Goal: Information Seeking & Learning: Check status

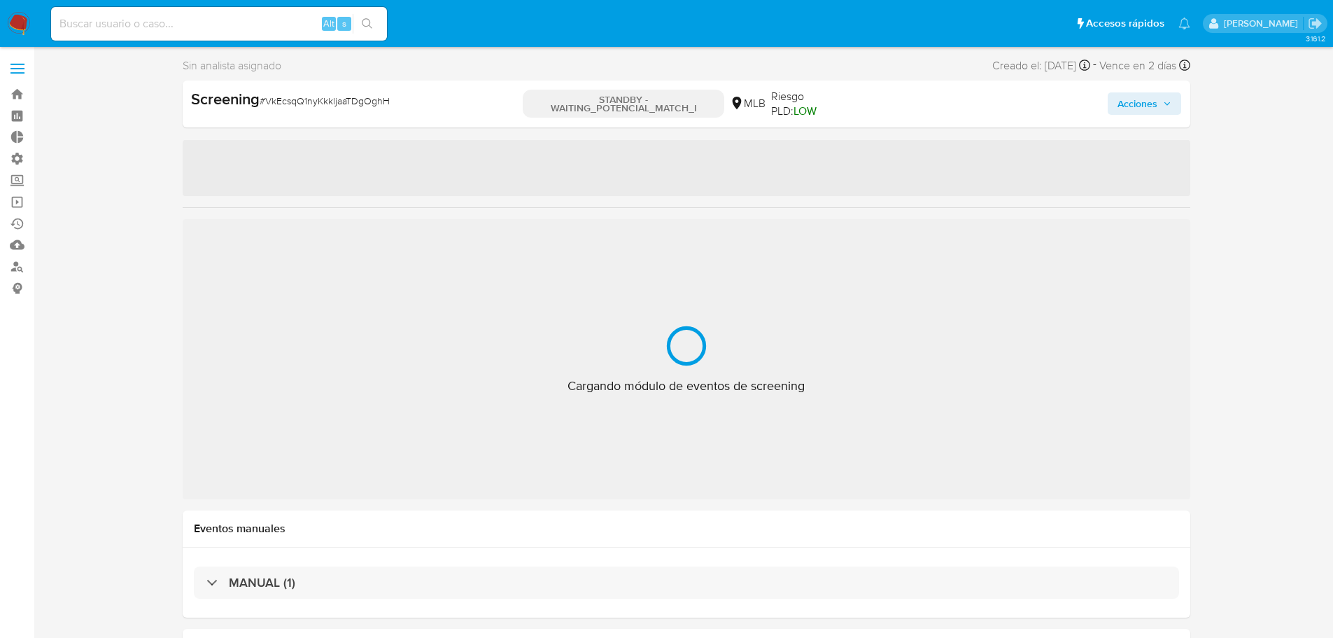
select select "10"
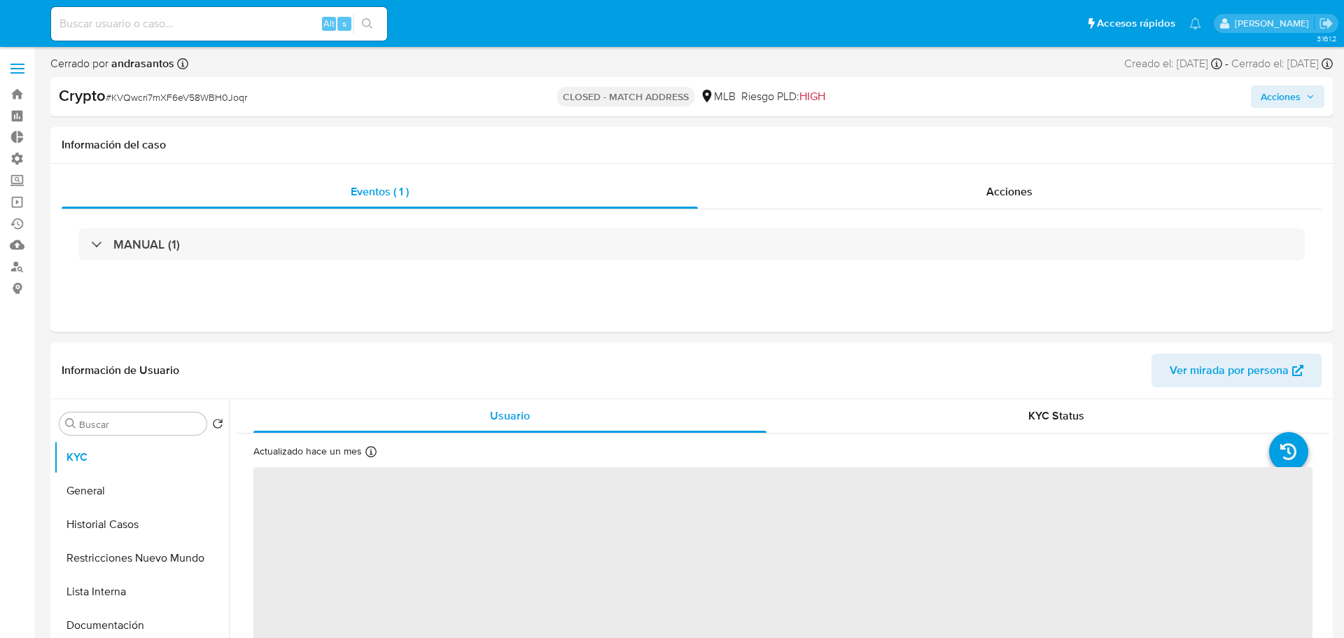
select select "10"
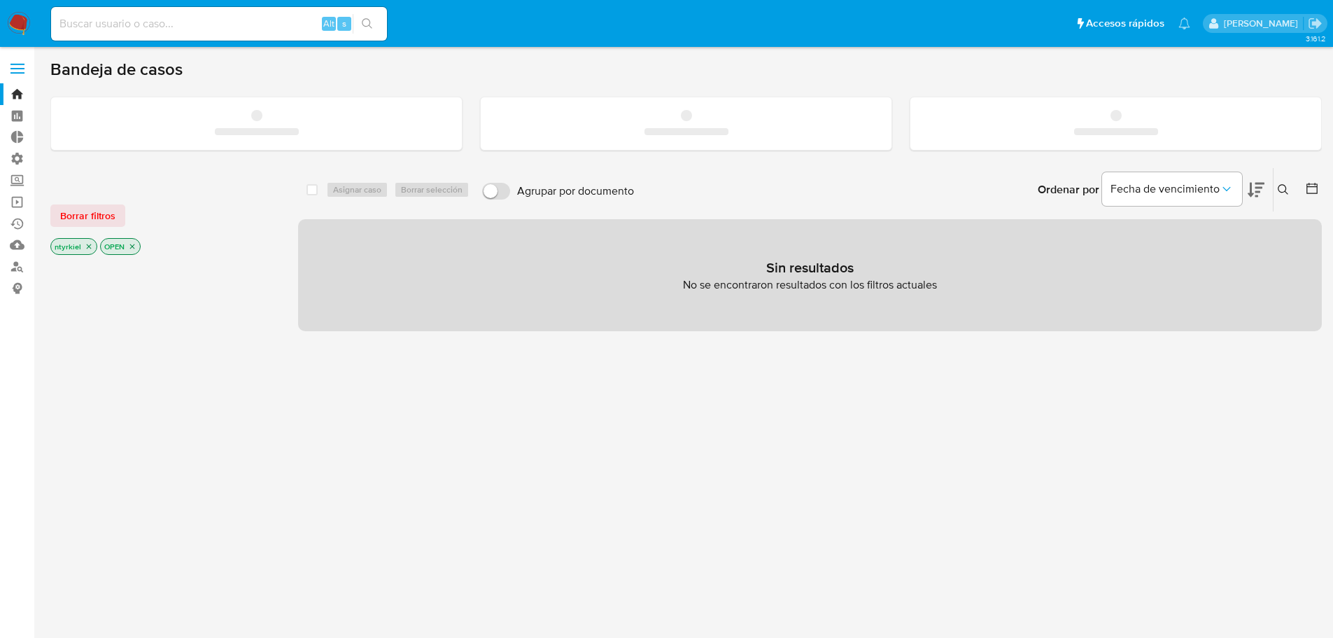
click at [176, 24] on input at bounding box center [219, 24] width 336 height 18
paste input "1648743561"
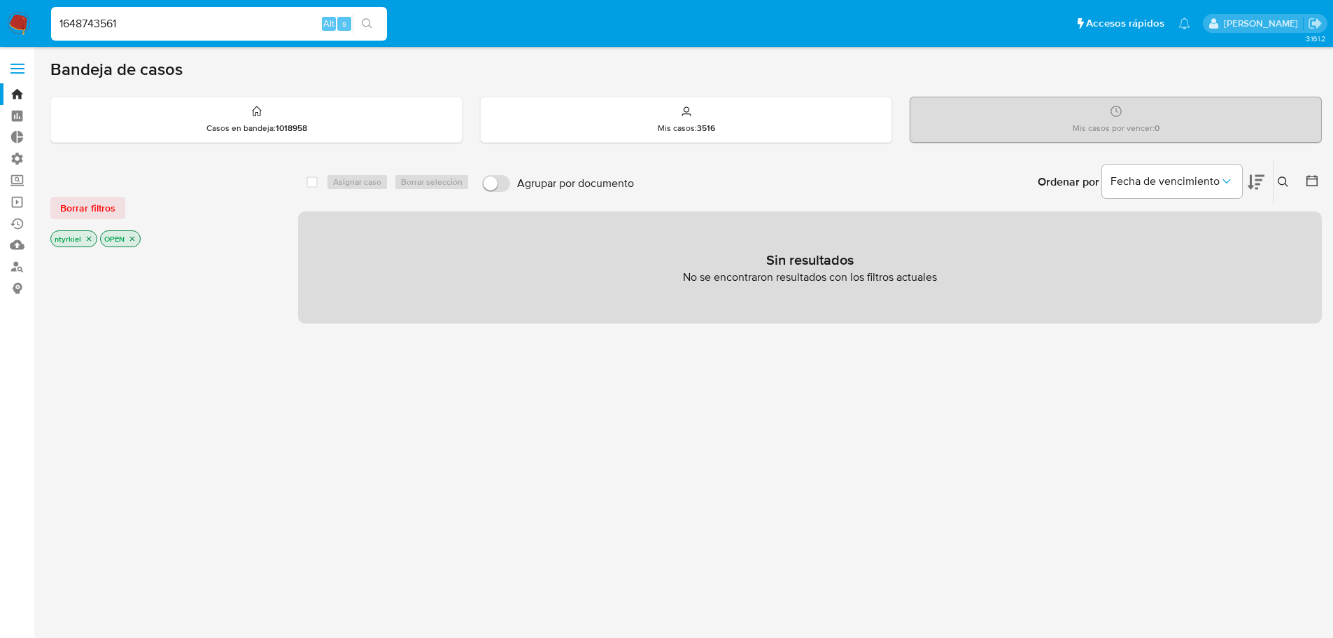
type input "1648743561"
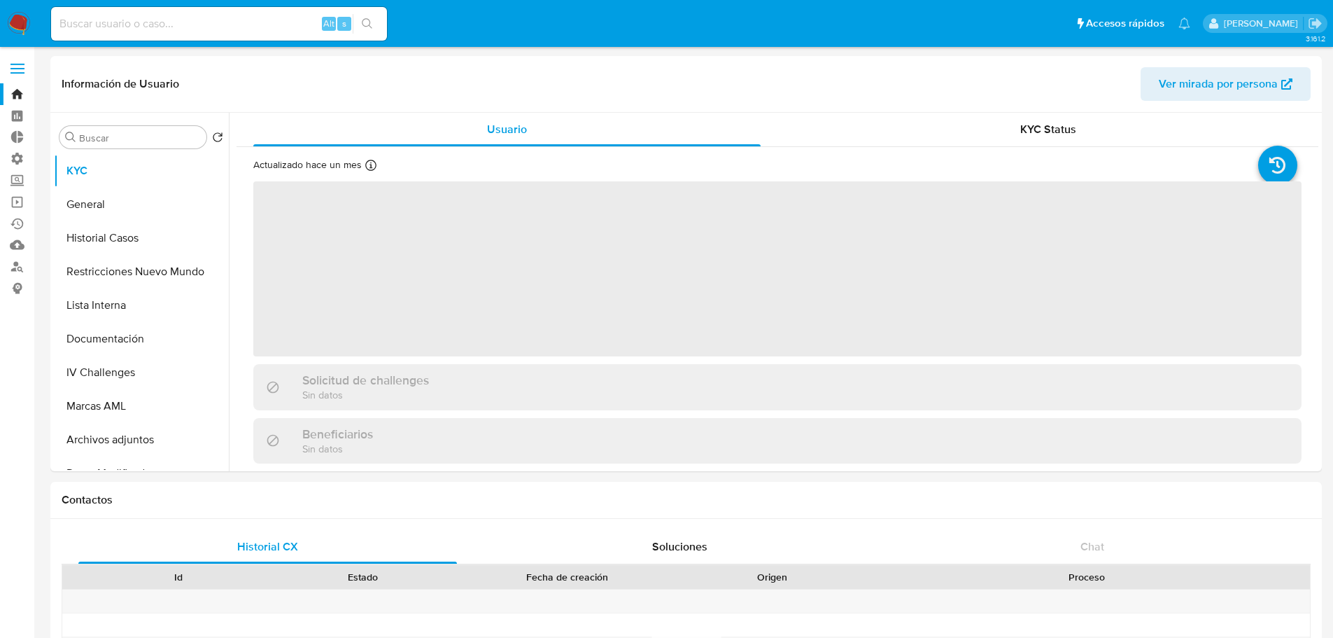
select select "10"
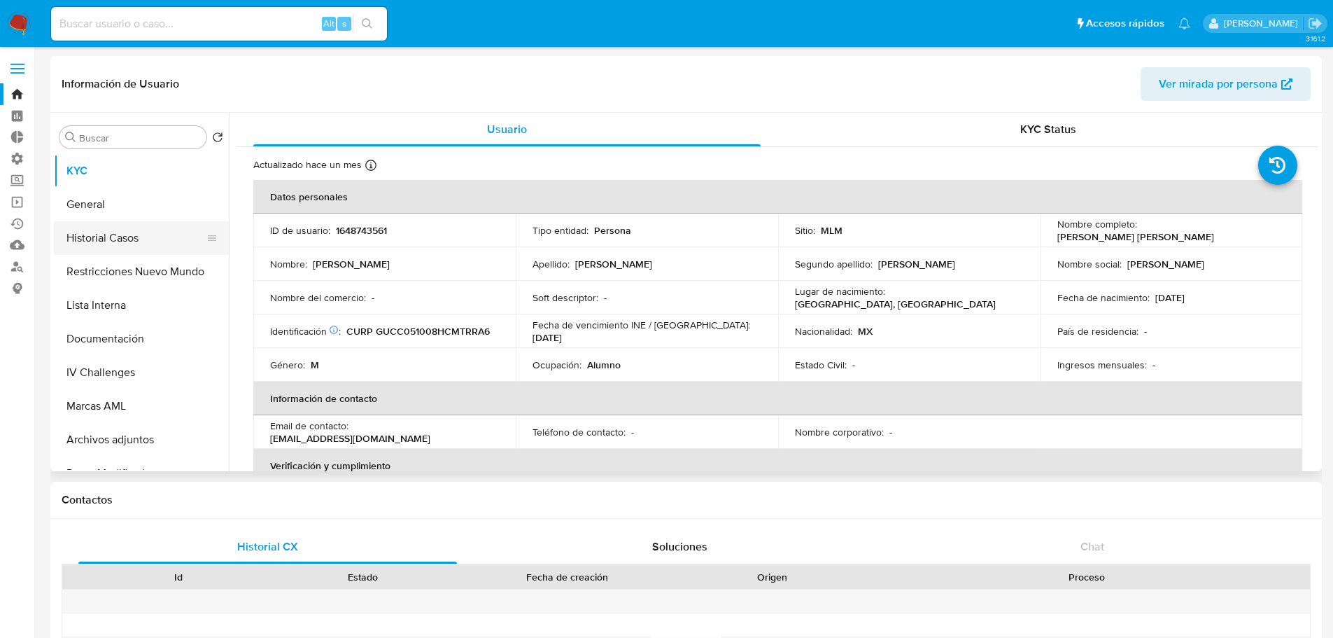
click at [132, 235] on button "Historial Casos" at bounding box center [136, 238] width 164 height 34
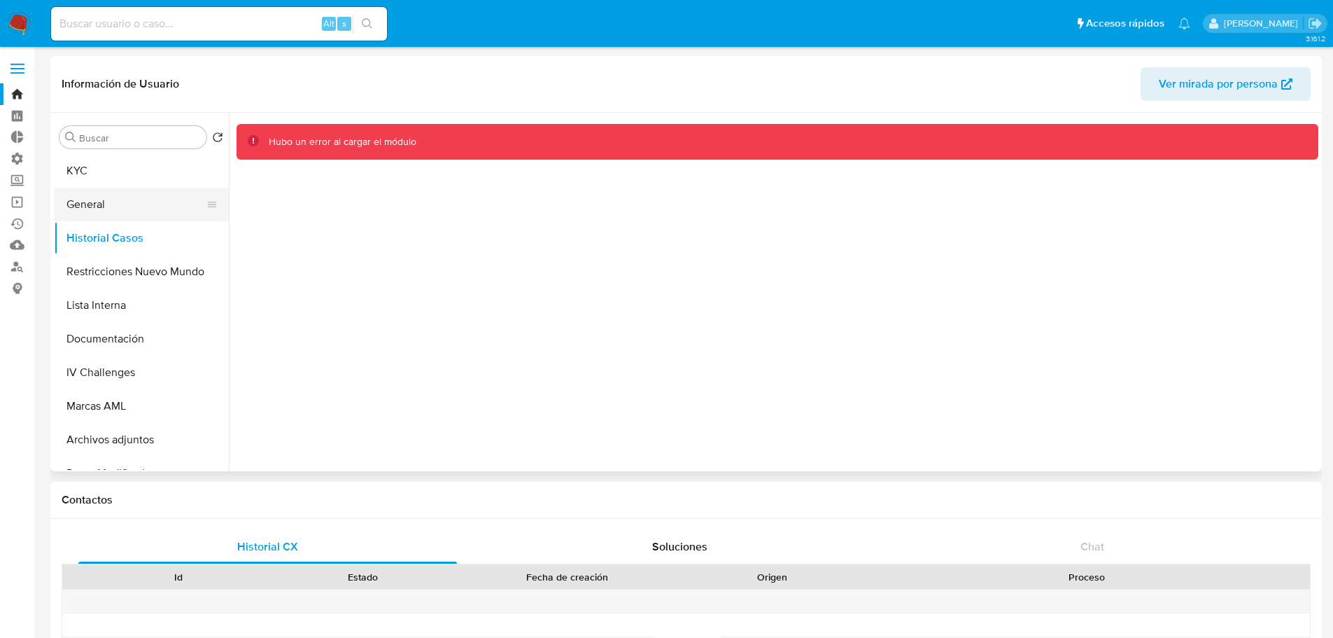
click at [109, 204] on button "General" at bounding box center [136, 205] width 164 height 34
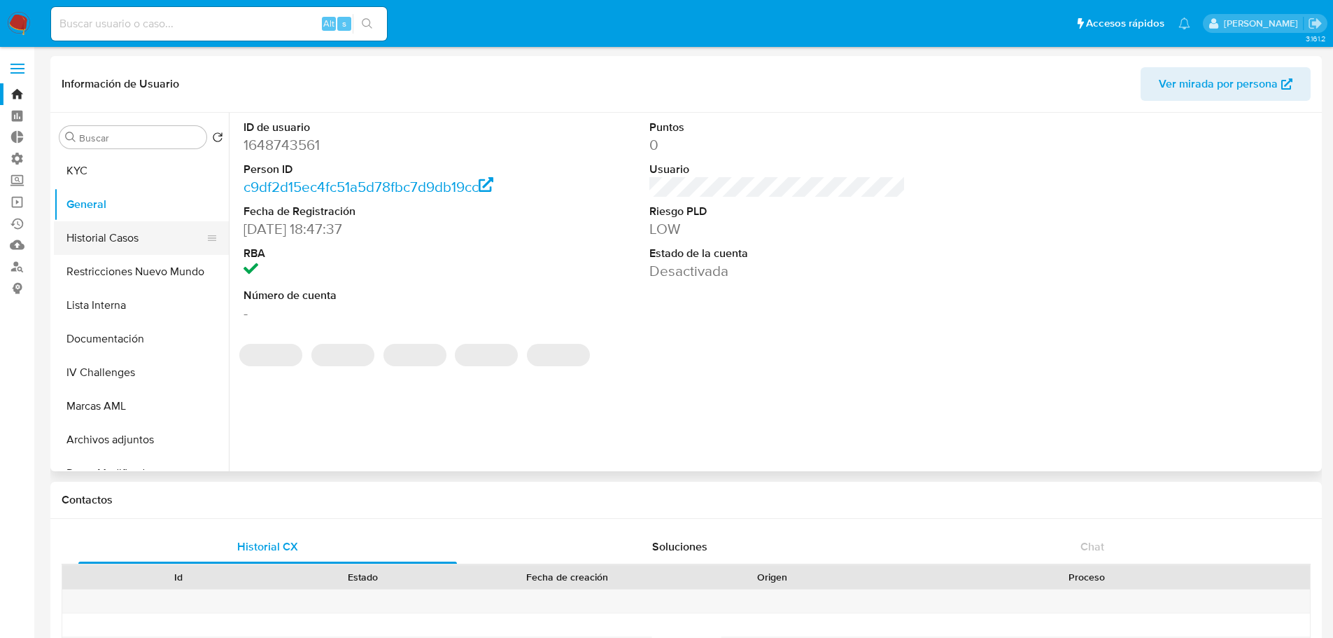
click at [126, 246] on button "Historial Casos" at bounding box center [136, 238] width 164 height 34
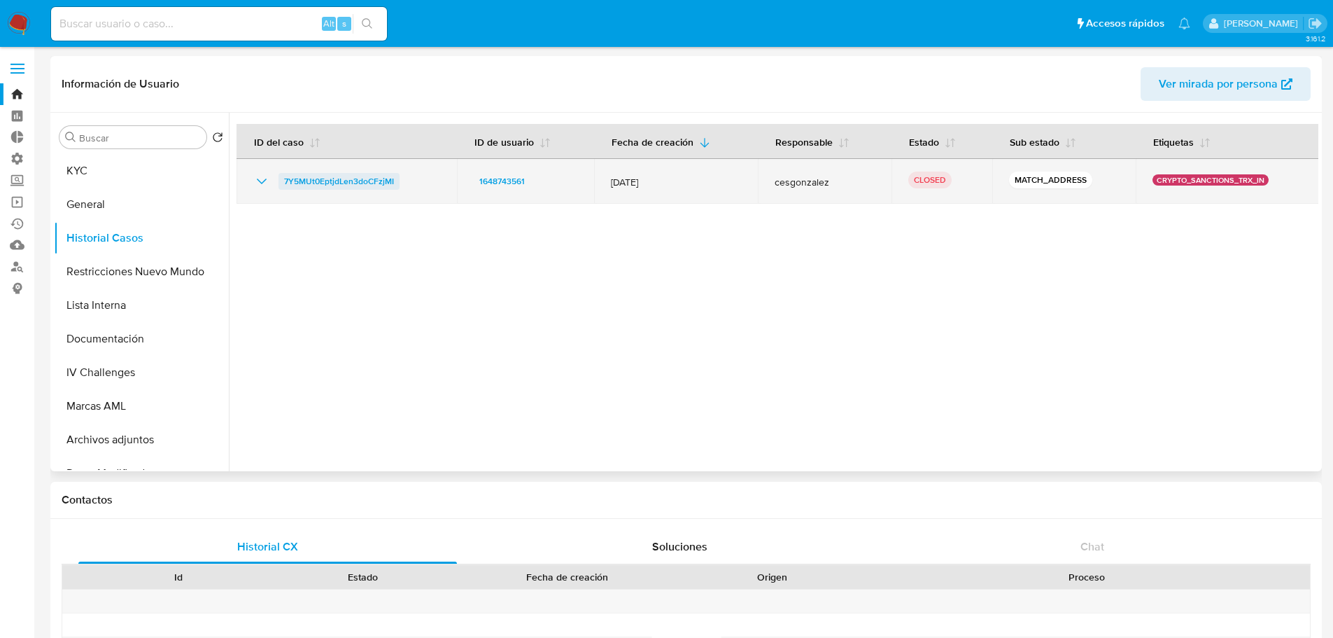
click at [352, 176] on span "7Y5MUt0EptjdLen3doCFzjMI" at bounding box center [339, 181] width 110 height 17
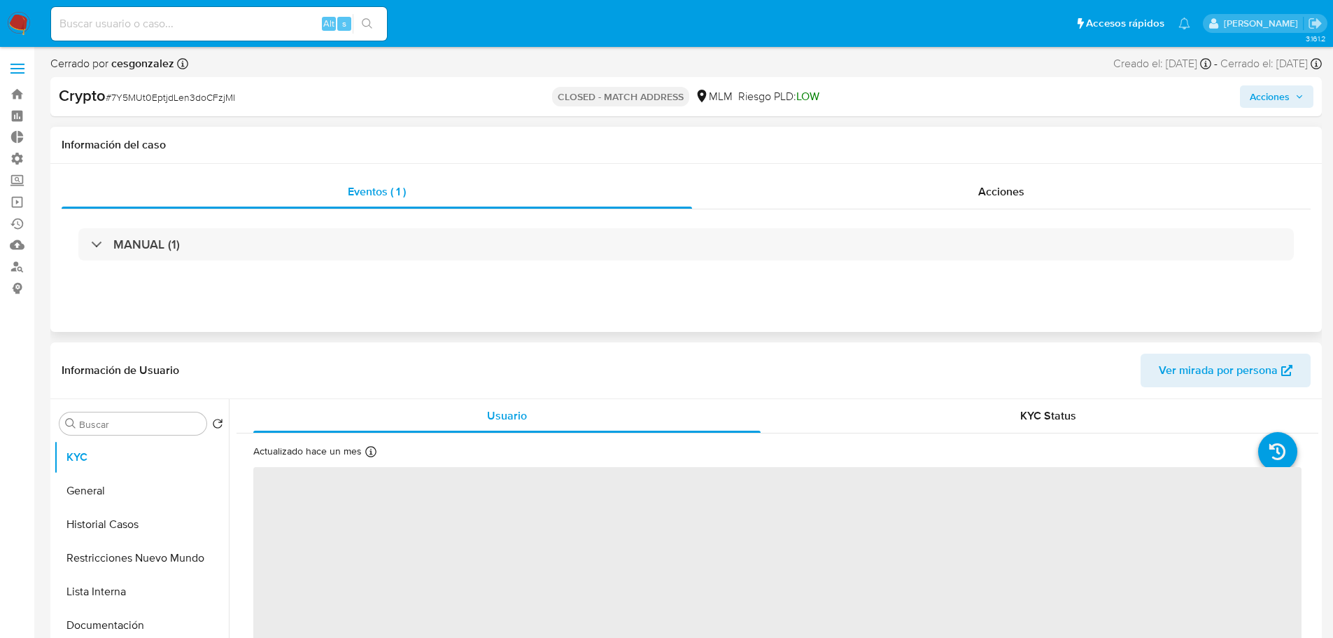
select select "10"
click at [980, 190] on span "Acciones" at bounding box center [1002, 191] width 46 height 16
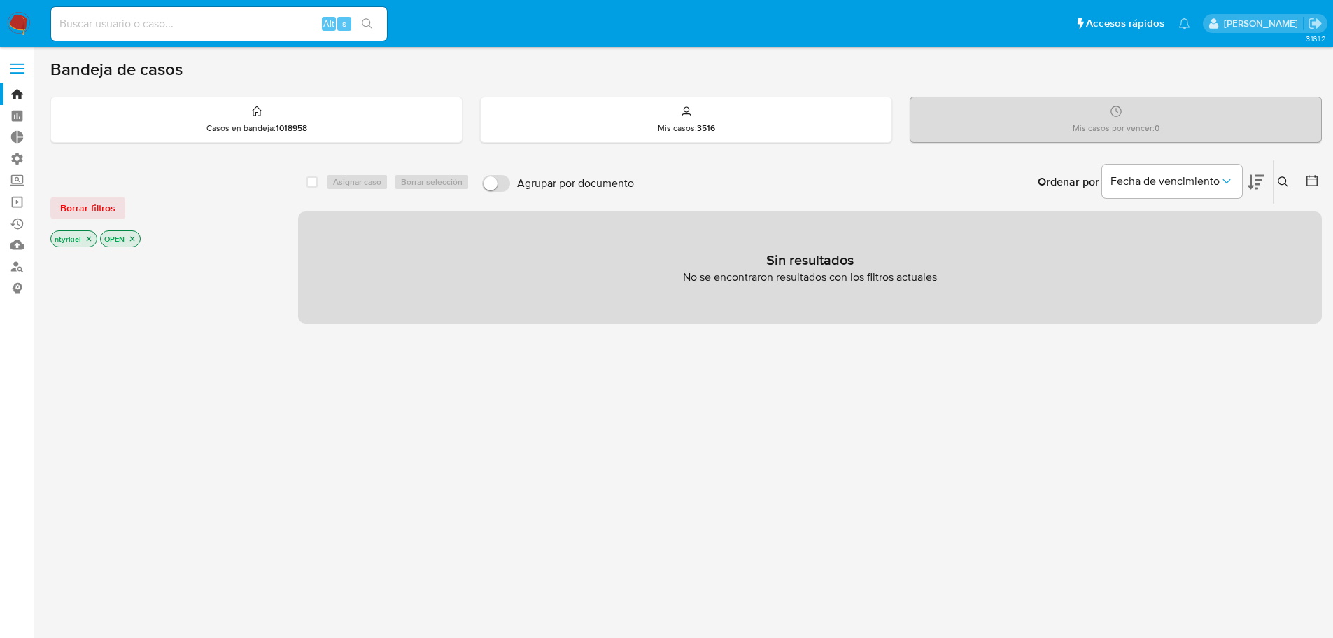
click at [165, 24] on input at bounding box center [219, 24] width 336 height 18
paste input "234310736"
type input "234310736"
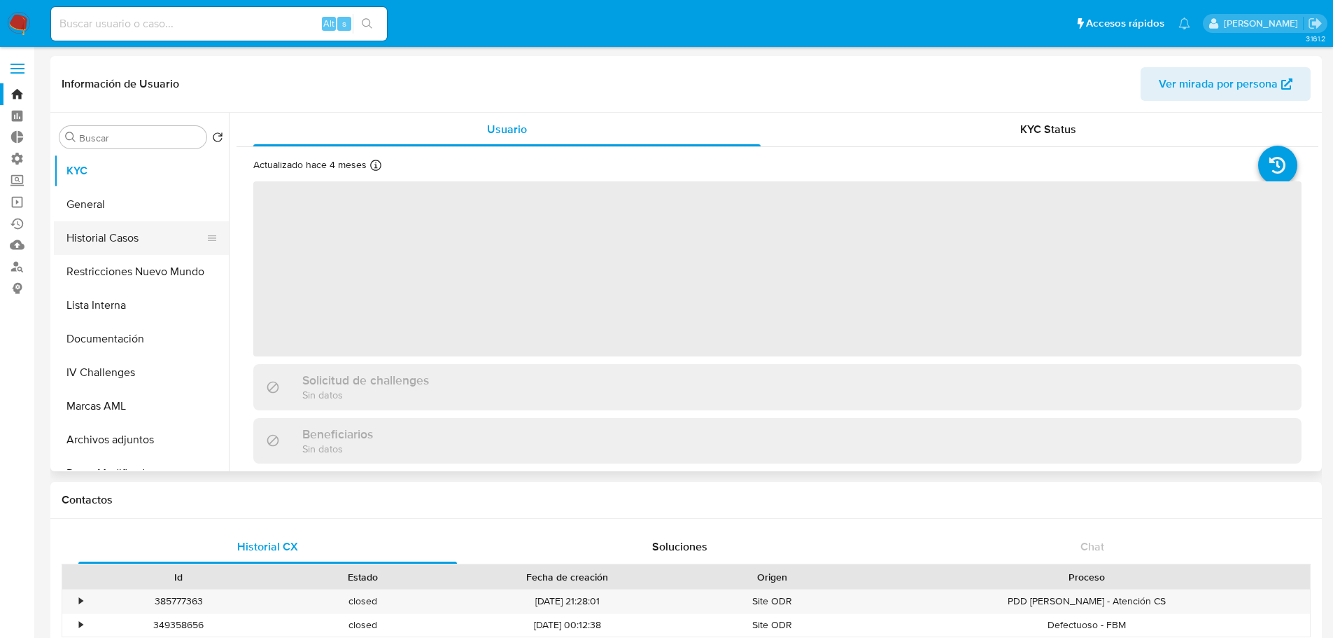
click at [122, 237] on button "Historial Casos" at bounding box center [136, 238] width 164 height 34
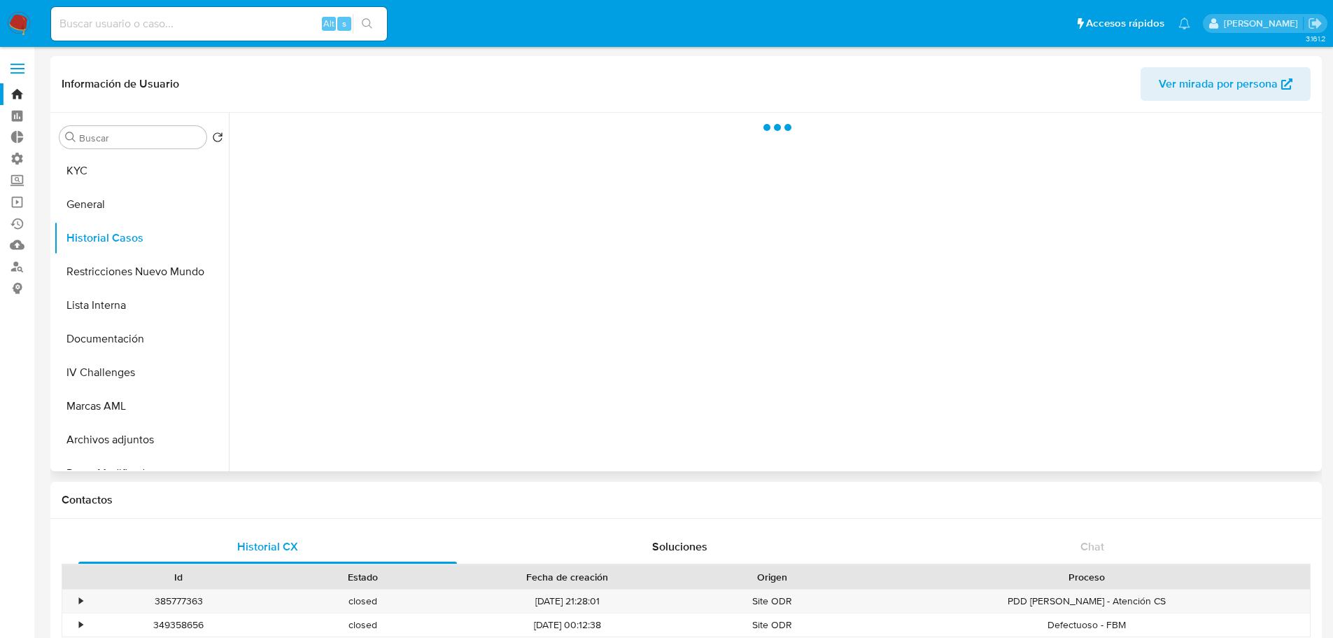
select select "10"
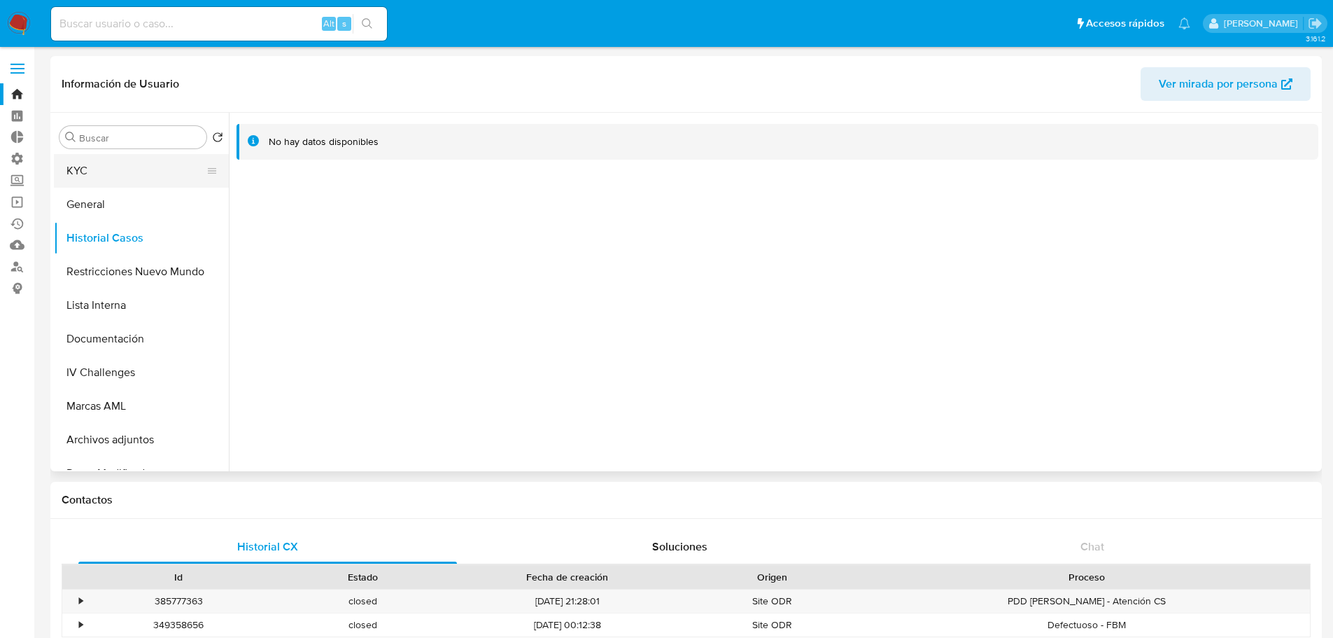
click at [92, 177] on button "KYC" at bounding box center [136, 171] width 164 height 34
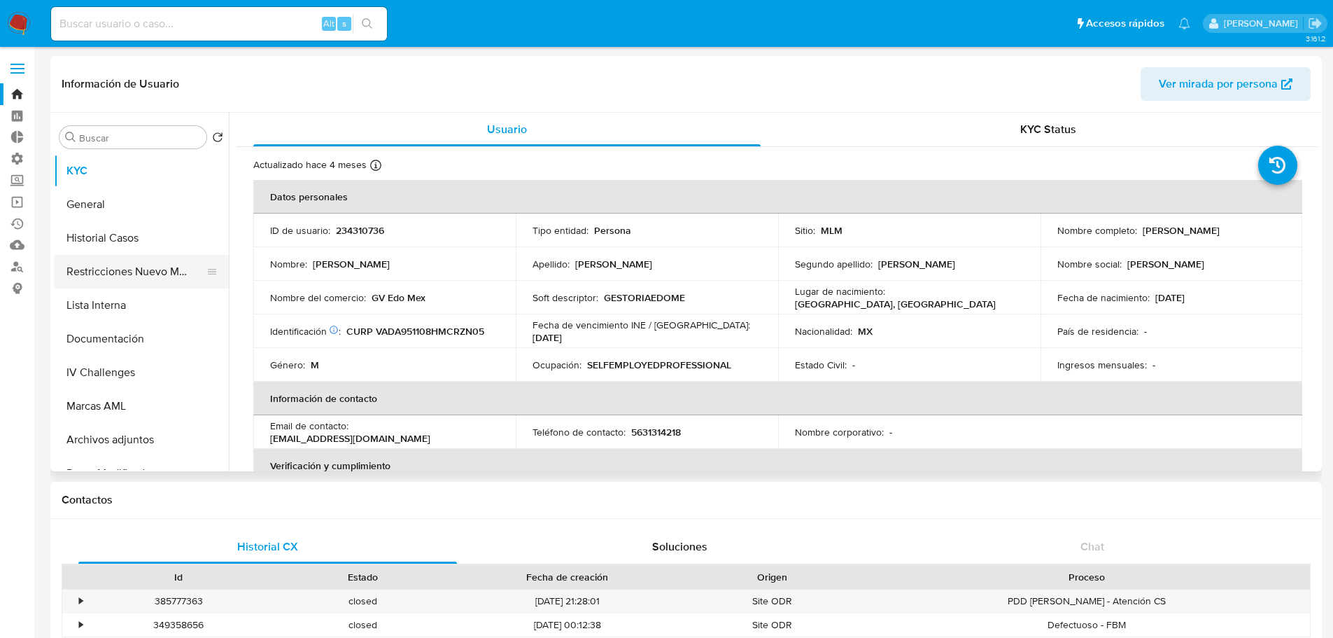
click at [125, 272] on button "Restricciones Nuevo Mundo" at bounding box center [136, 272] width 164 height 34
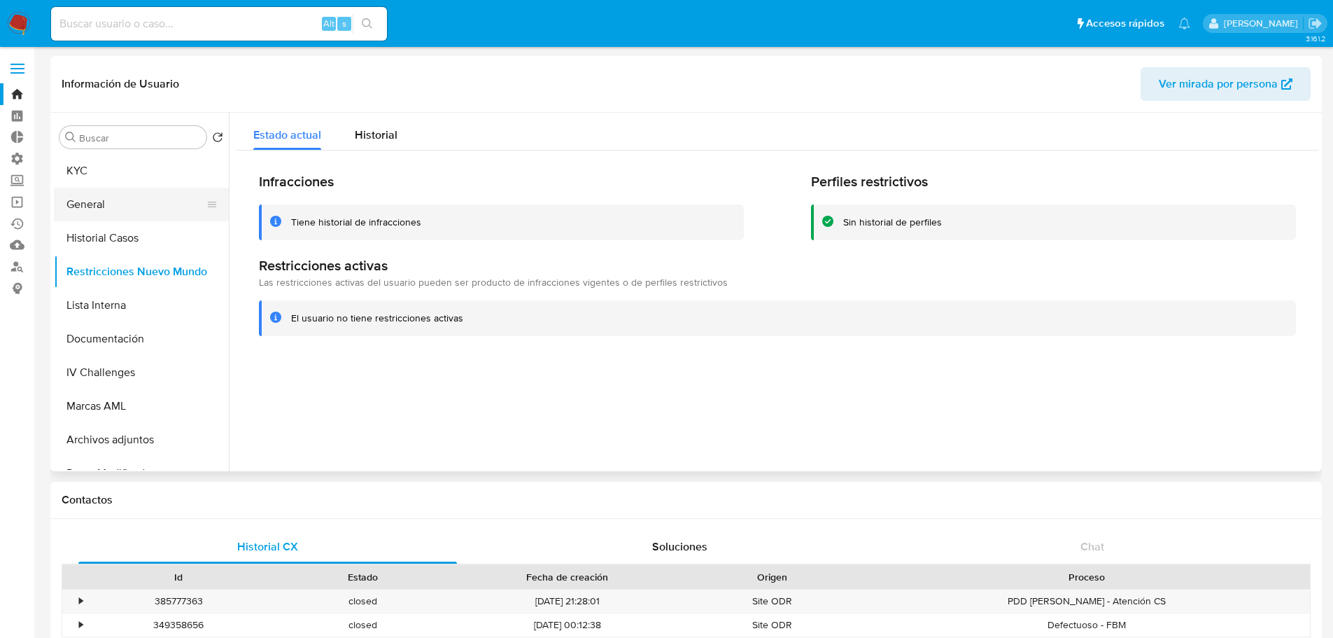
click at [115, 197] on button "General" at bounding box center [136, 205] width 164 height 34
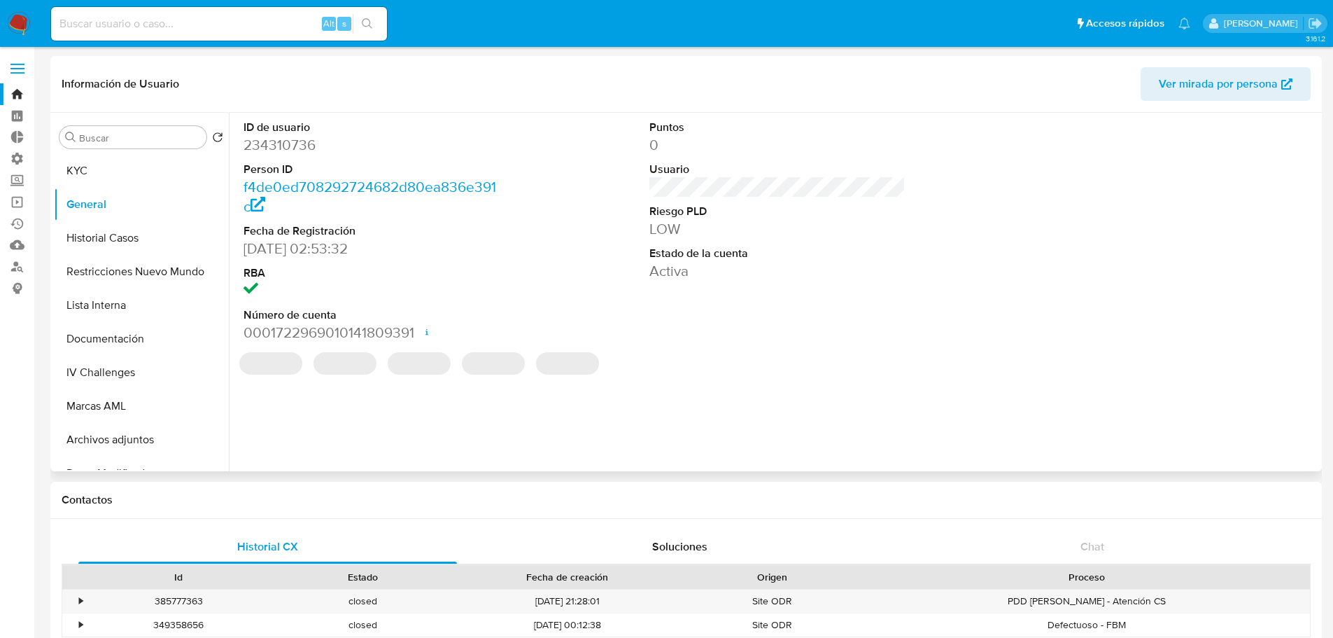
click at [294, 147] on dd "234310736" at bounding box center [372, 145] width 257 height 20
copy dd "234310736"
